Goal: Navigation & Orientation: Find specific page/section

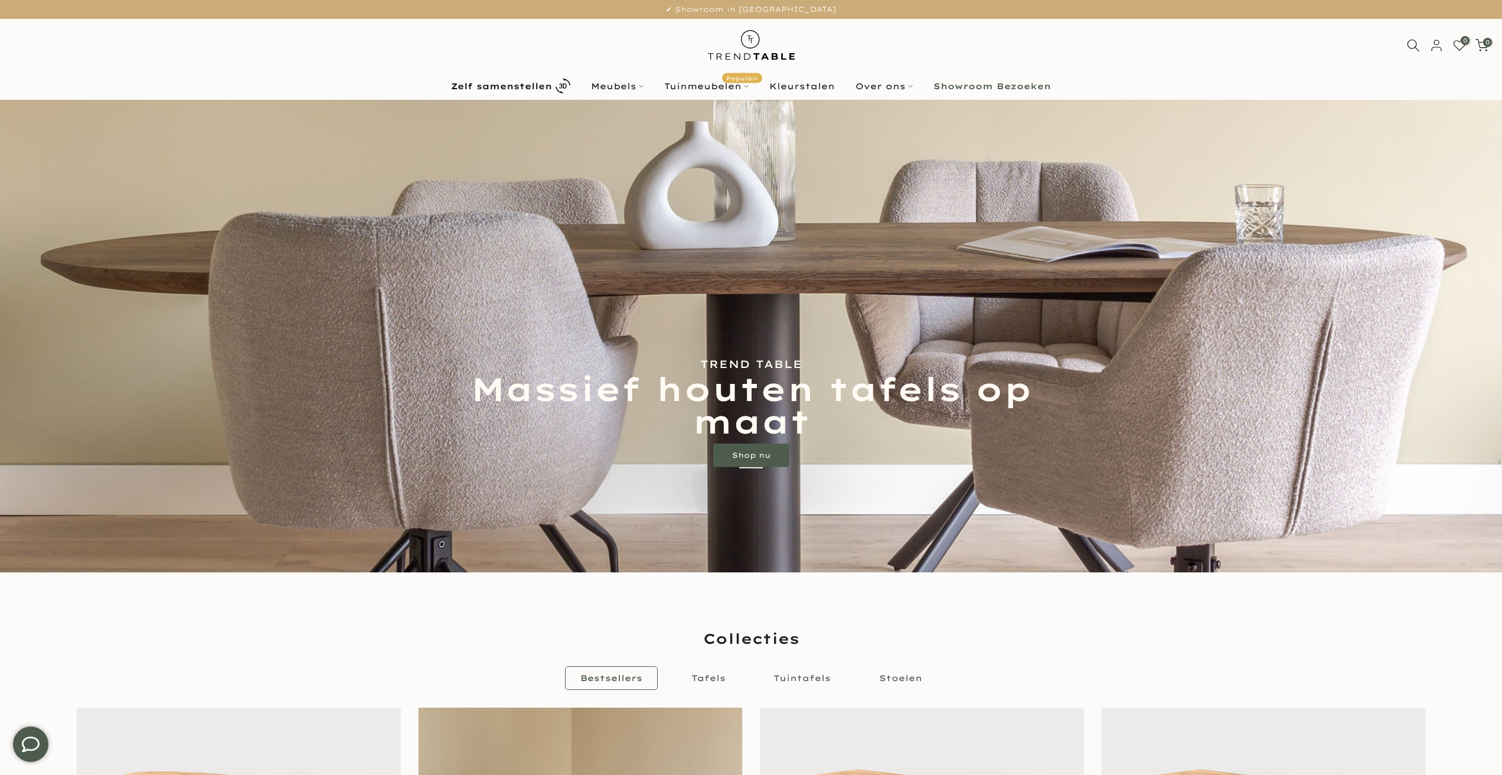
click at [752, 44] on img at bounding box center [751, 45] width 103 height 53
click at [754, 454] on link "Shop nu" at bounding box center [751, 455] width 76 height 24
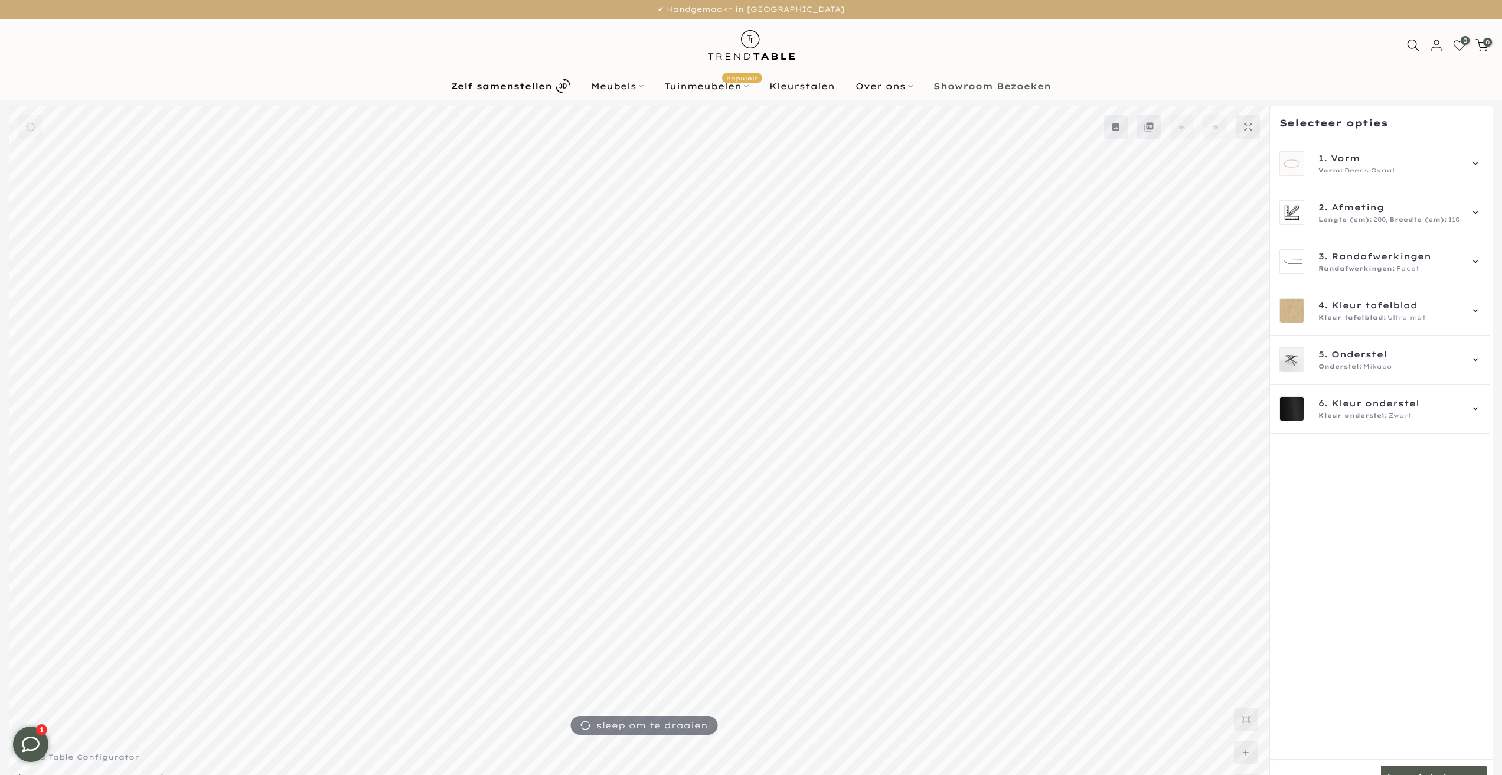
click at [752, 43] on img at bounding box center [751, 45] width 103 height 53
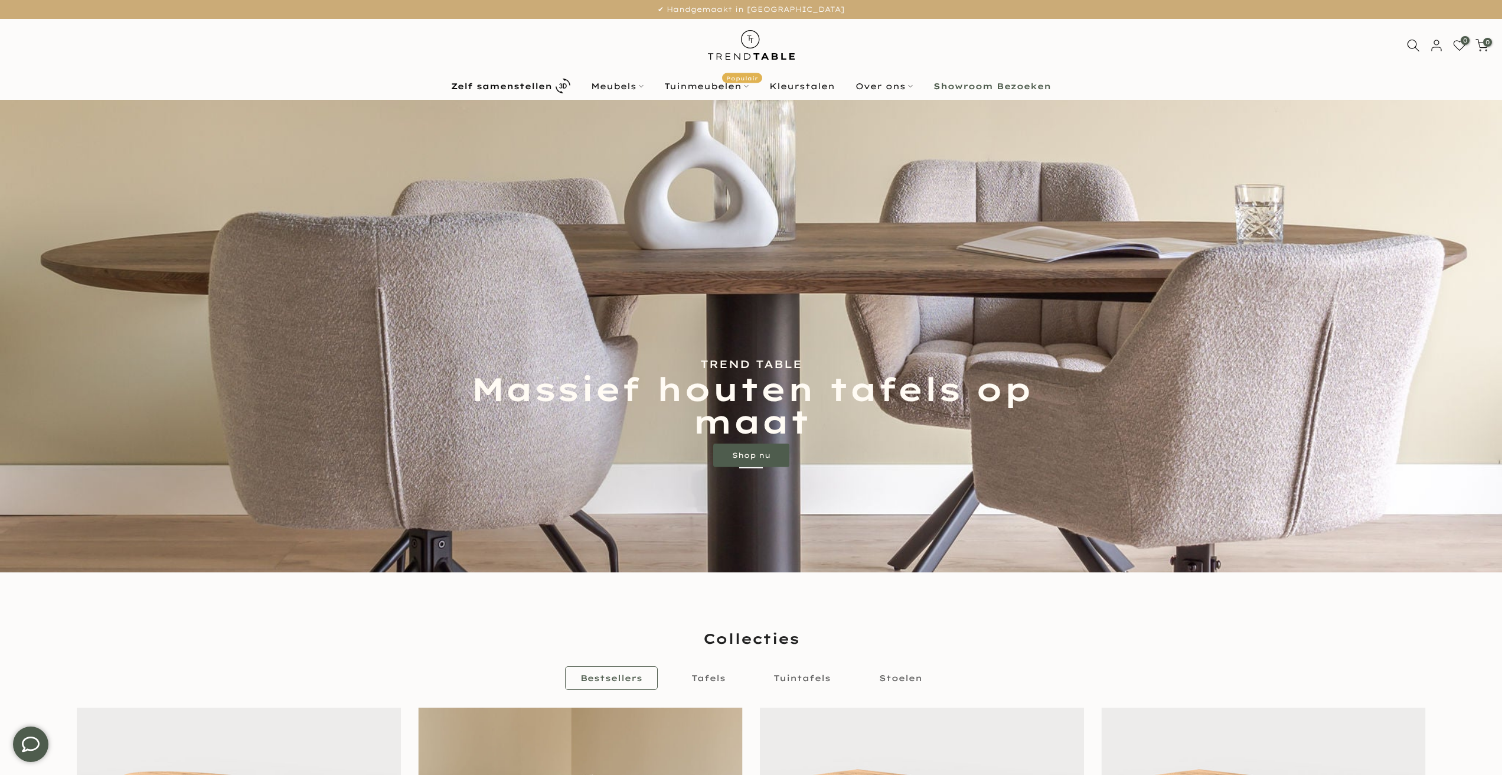
click at [981, 83] on b "Showroom Bezoeken" at bounding box center [991, 86] width 117 height 8
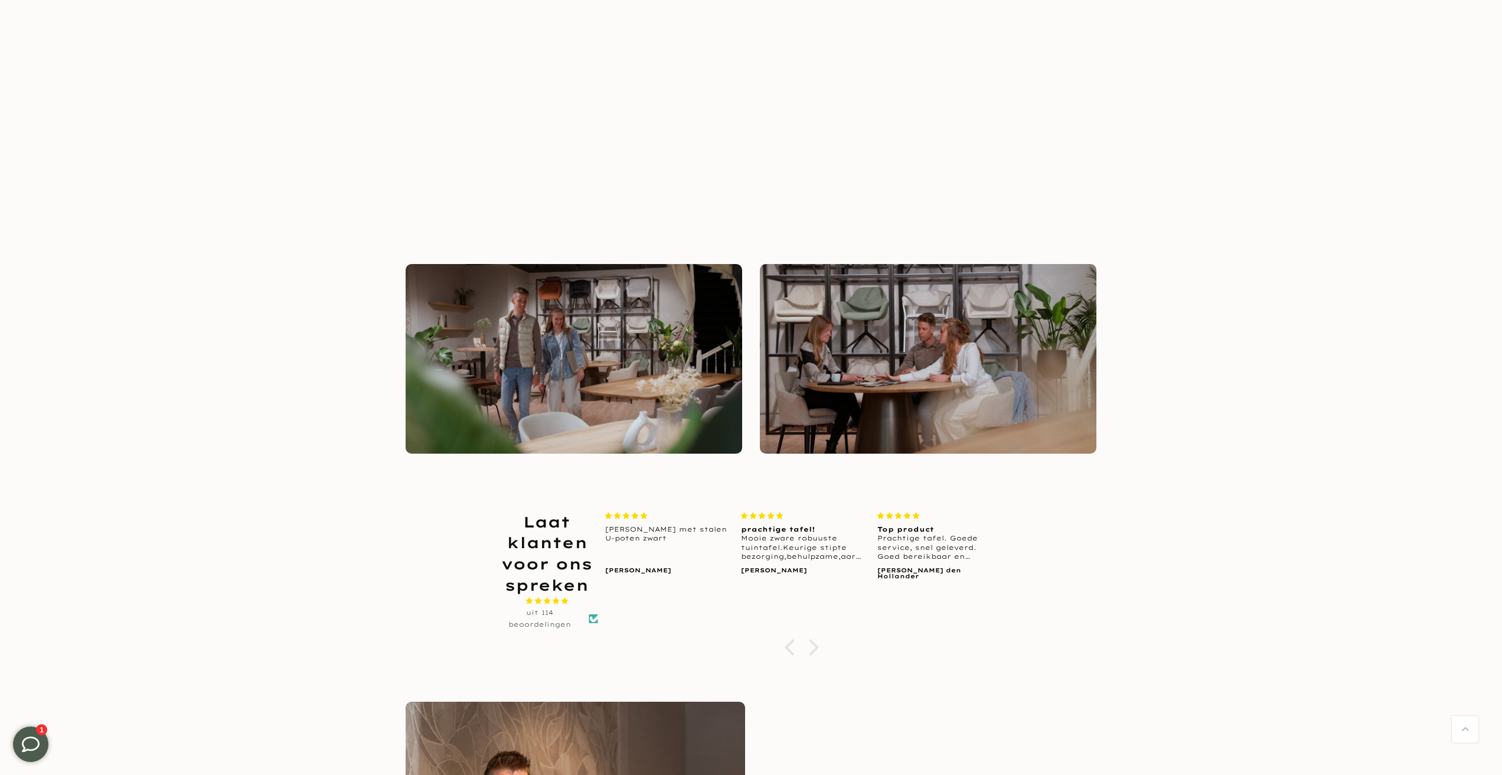
scroll to position [1173, 0]
click at [903, 334] on img at bounding box center [928, 358] width 336 height 190
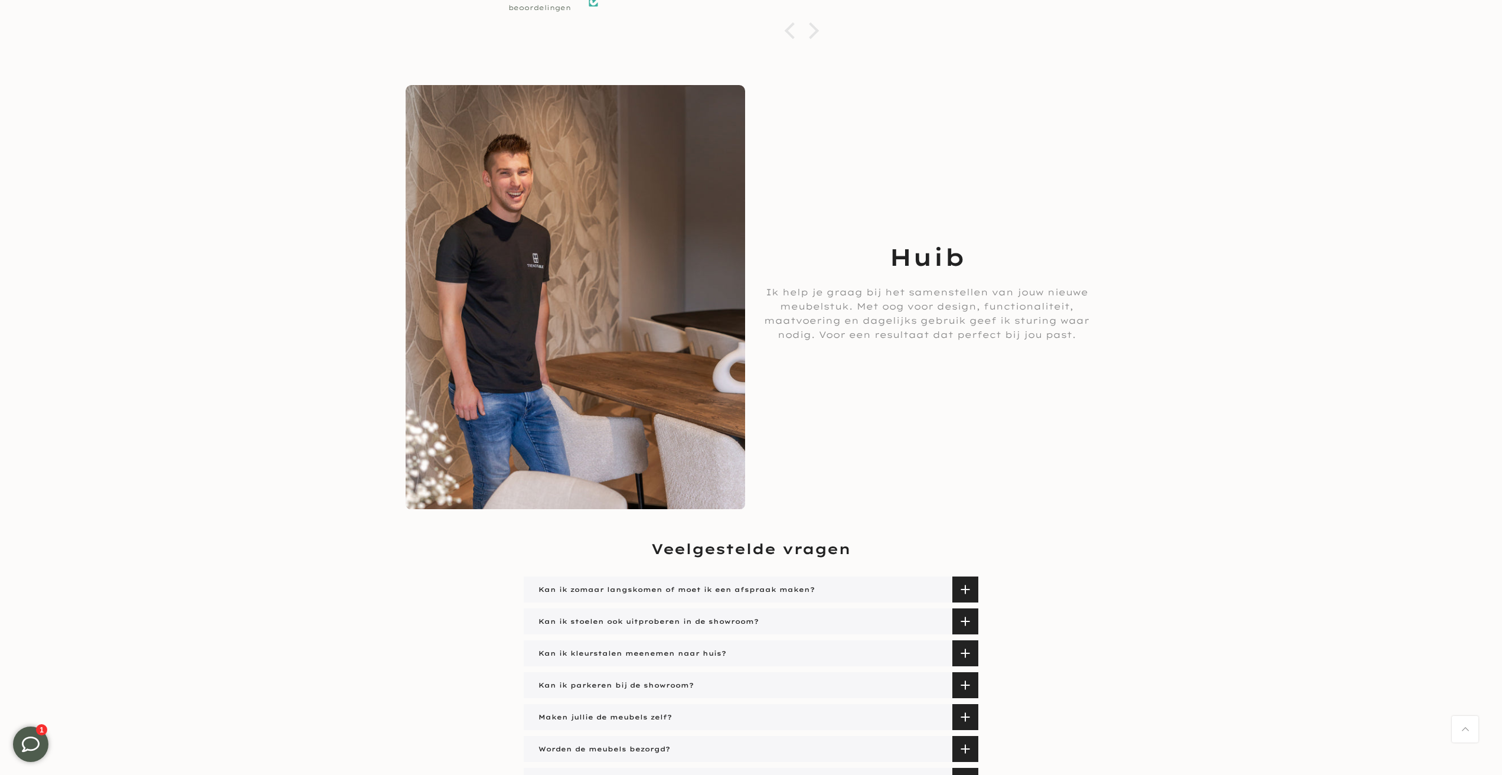
scroll to position [1791, 0]
click at [691, 298] on img at bounding box center [575, 295] width 339 height 424
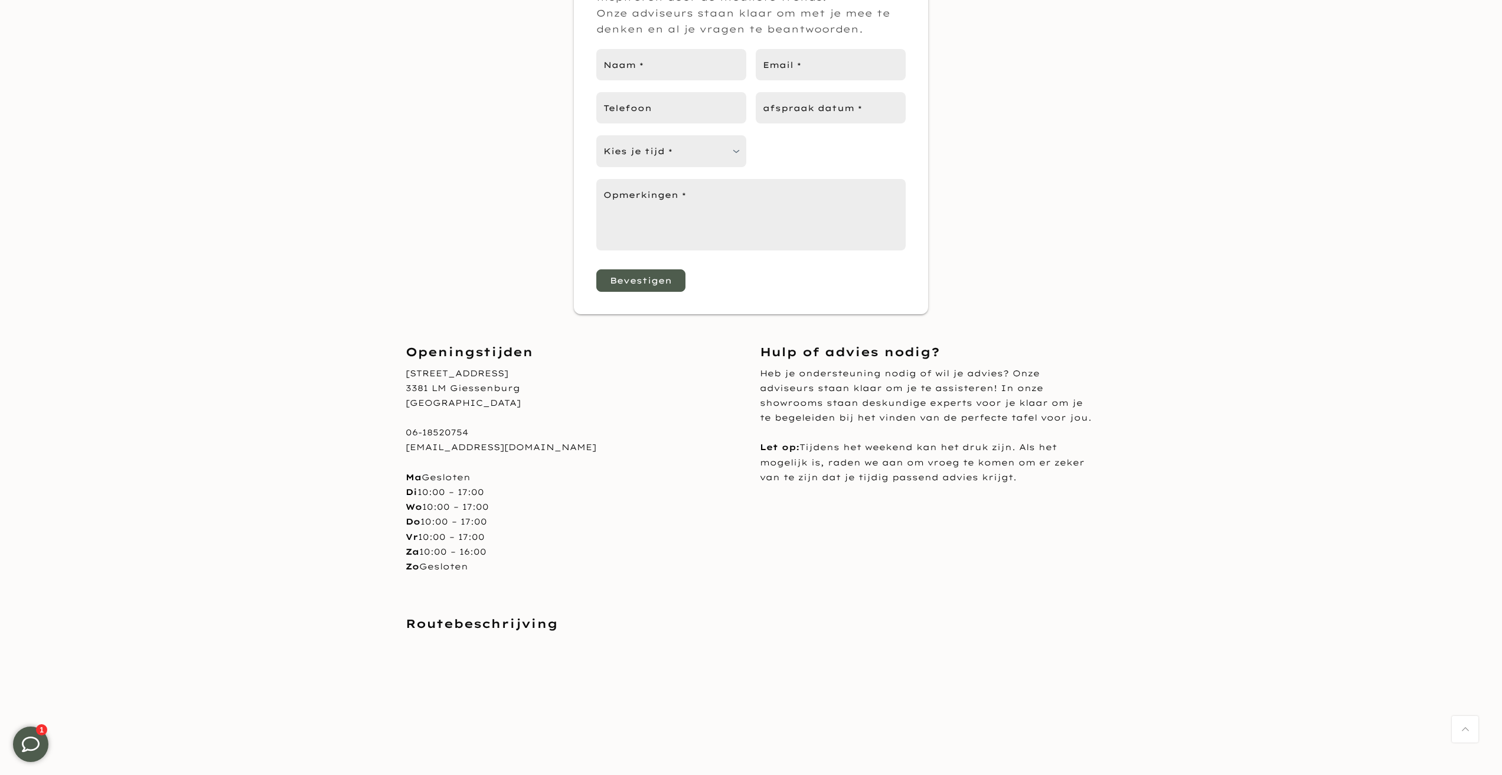
scroll to position [0, 0]
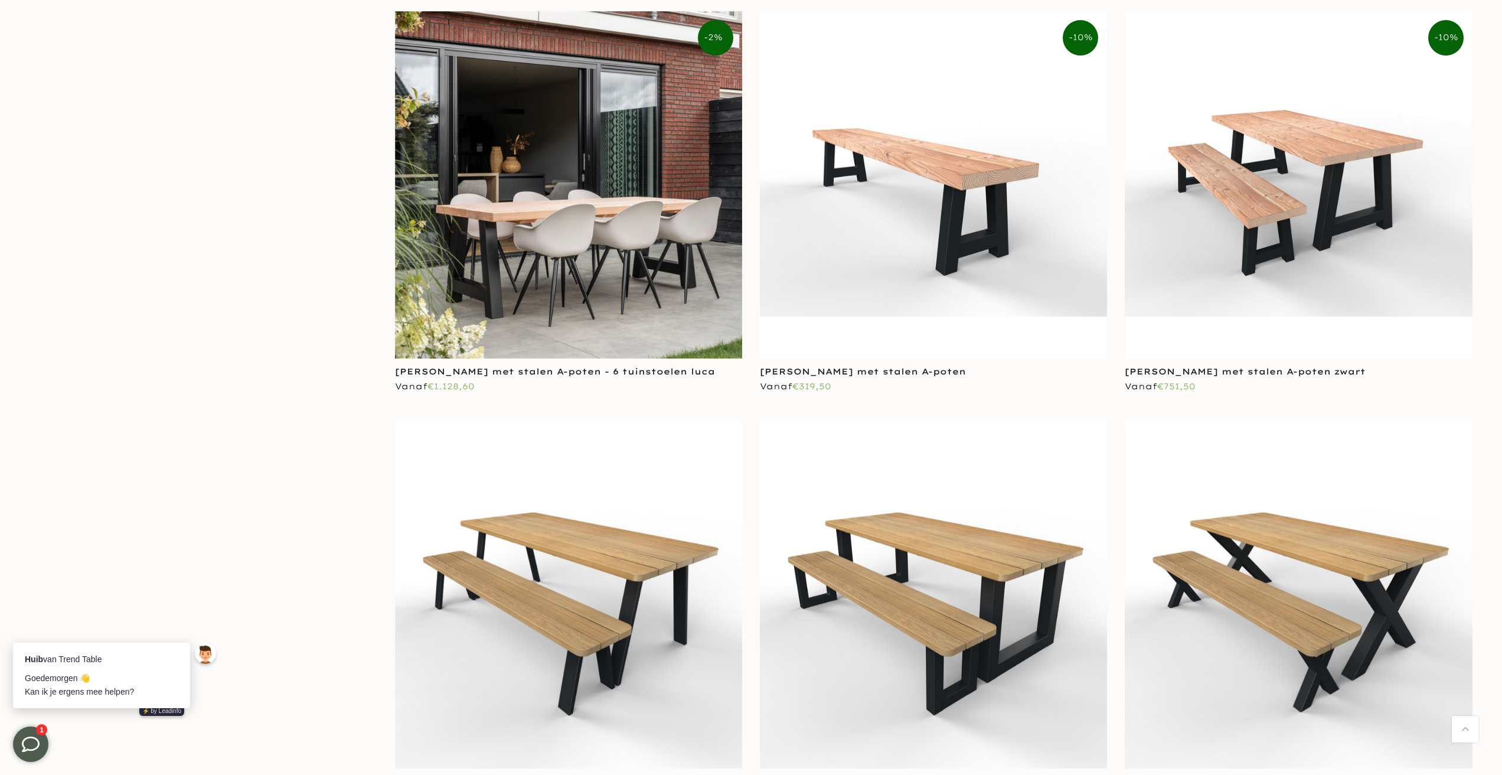
scroll to position [5725, 0]
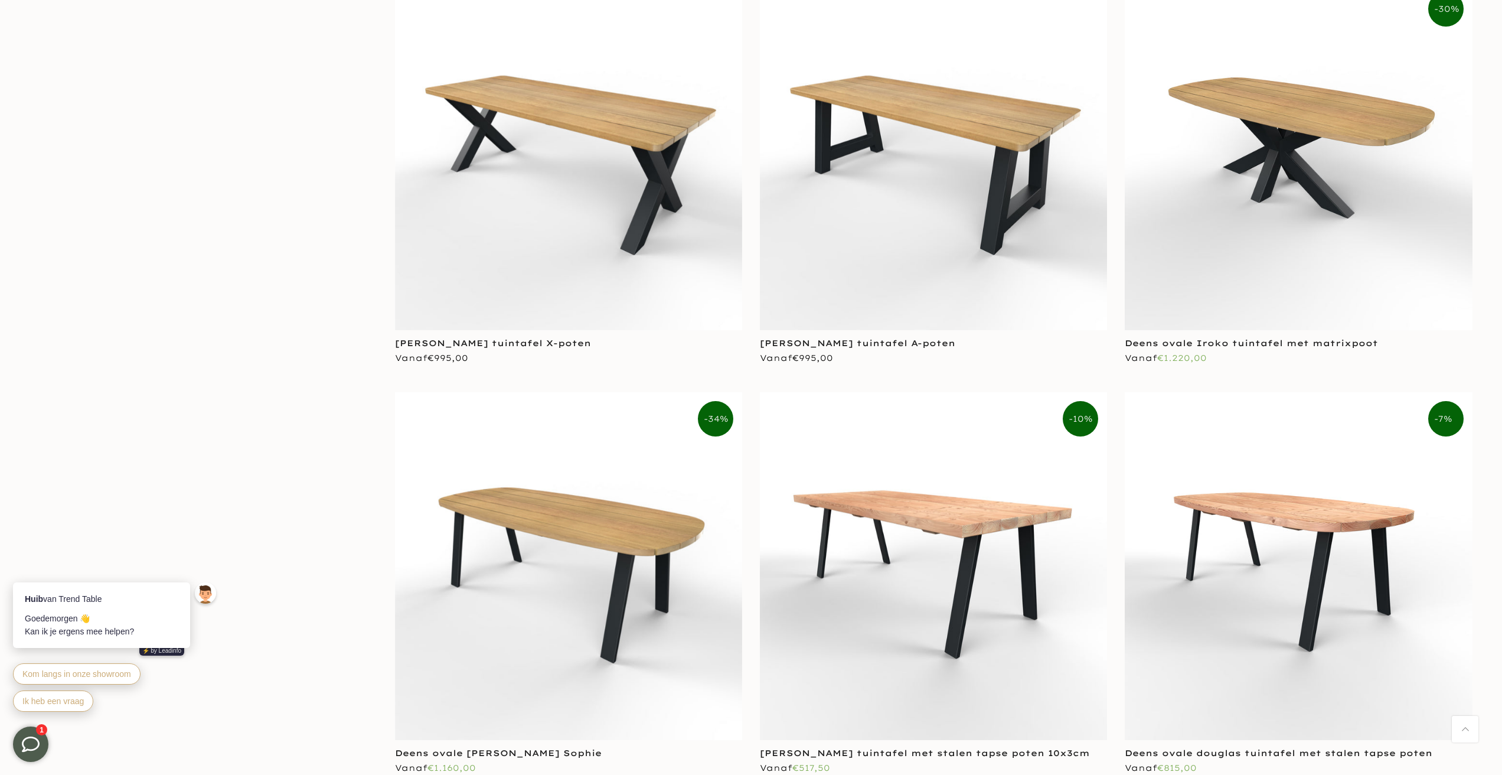
scroll to position [6526, 0]
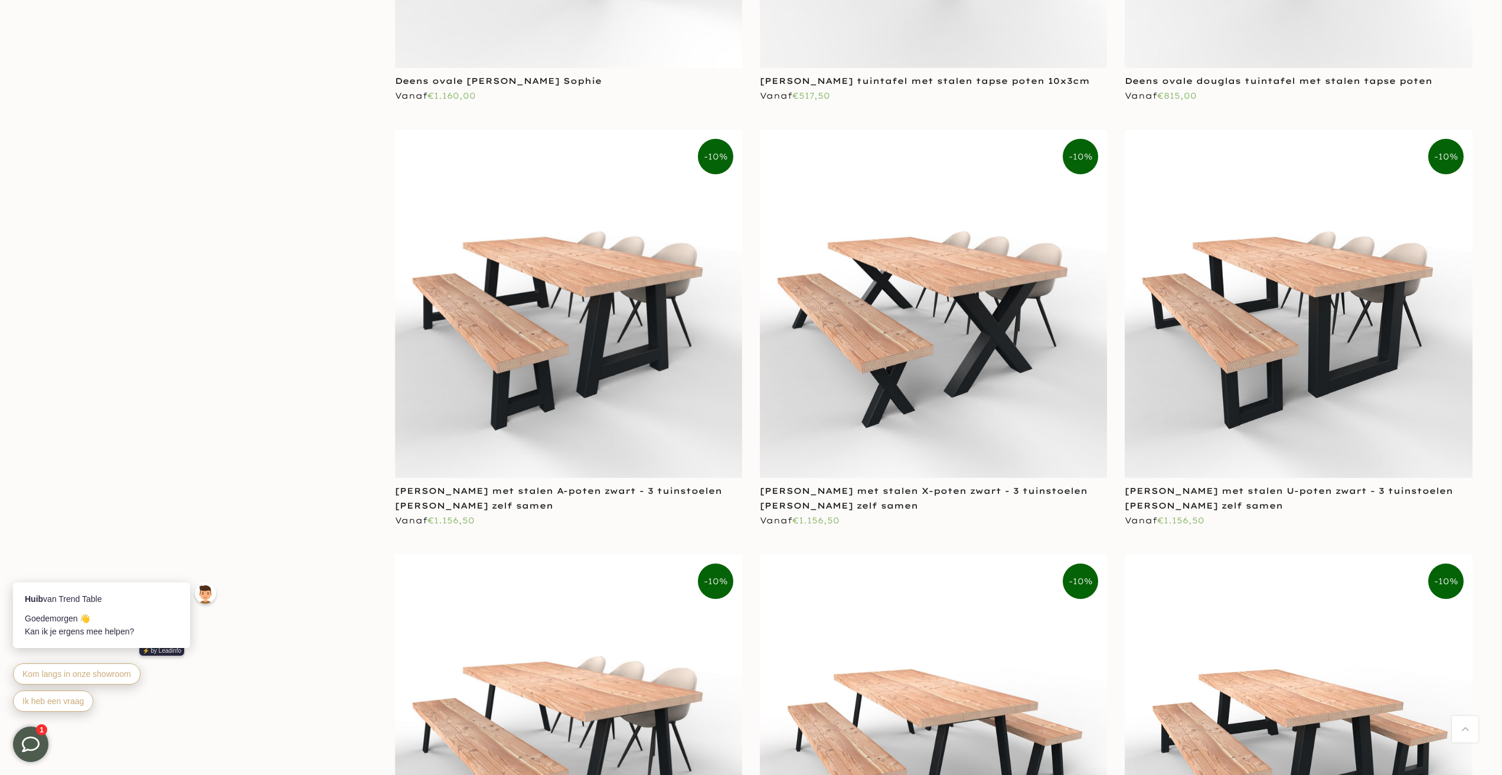
scroll to position [7279, 0]
